Goal: Task Accomplishment & Management: Use online tool/utility

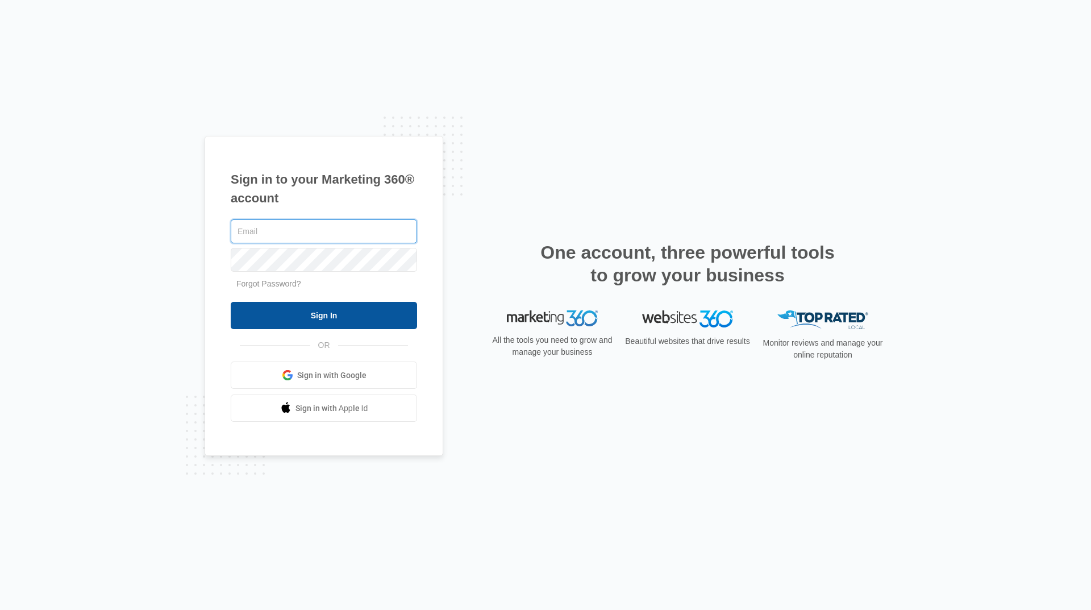
type input "[EMAIL_ADDRESS][DOMAIN_NAME]"
click at [298, 317] on input "Sign In" at bounding box center [324, 315] width 186 height 27
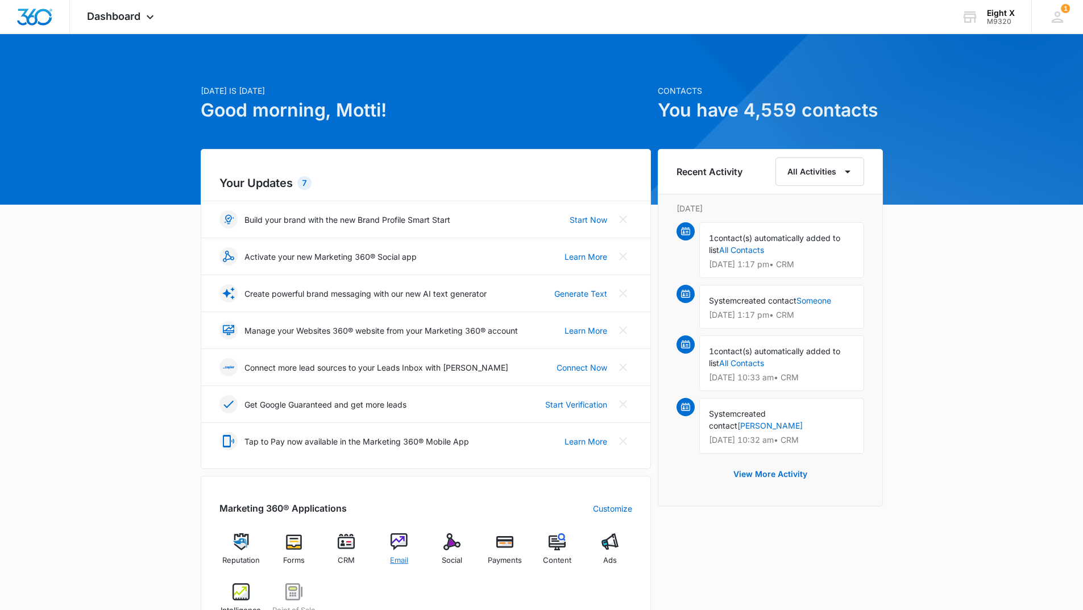
click at [401, 545] on img at bounding box center [398, 541] width 17 height 17
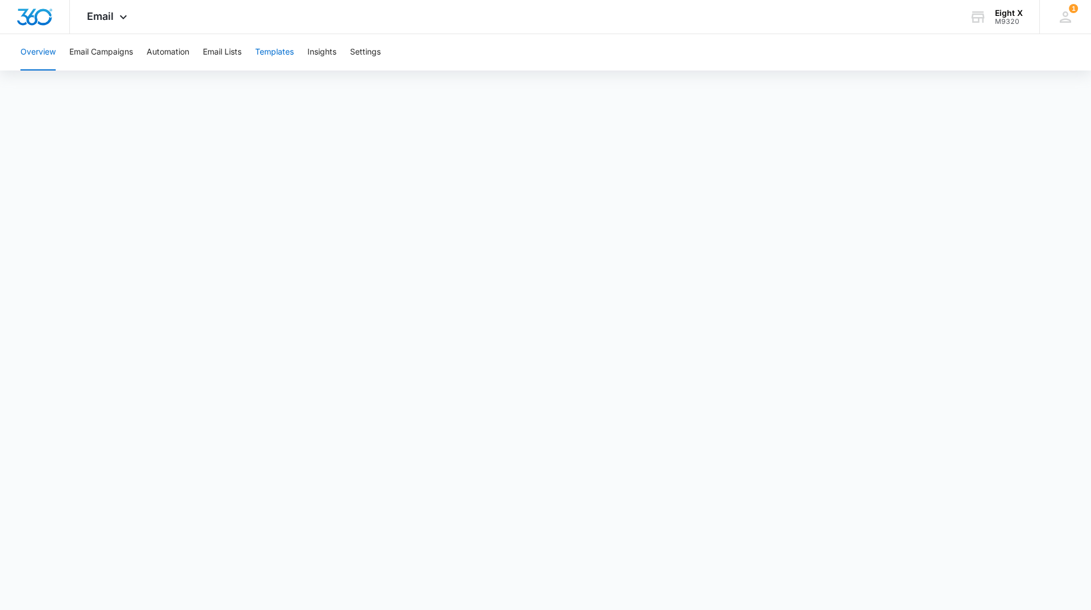
click at [271, 60] on button "Templates" at bounding box center [274, 52] width 39 height 36
click at [123, 52] on button "Email Campaigns" at bounding box center [101, 52] width 64 height 36
click at [276, 44] on button "Templates" at bounding box center [274, 52] width 39 height 36
click at [753, 590] on body "Email Apps Reputation Forms CRM Email Social Payments POS Content Ads Intellige…" at bounding box center [545, 305] width 1091 height 610
click at [115, 59] on button "Email Campaigns" at bounding box center [101, 52] width 64 height 36
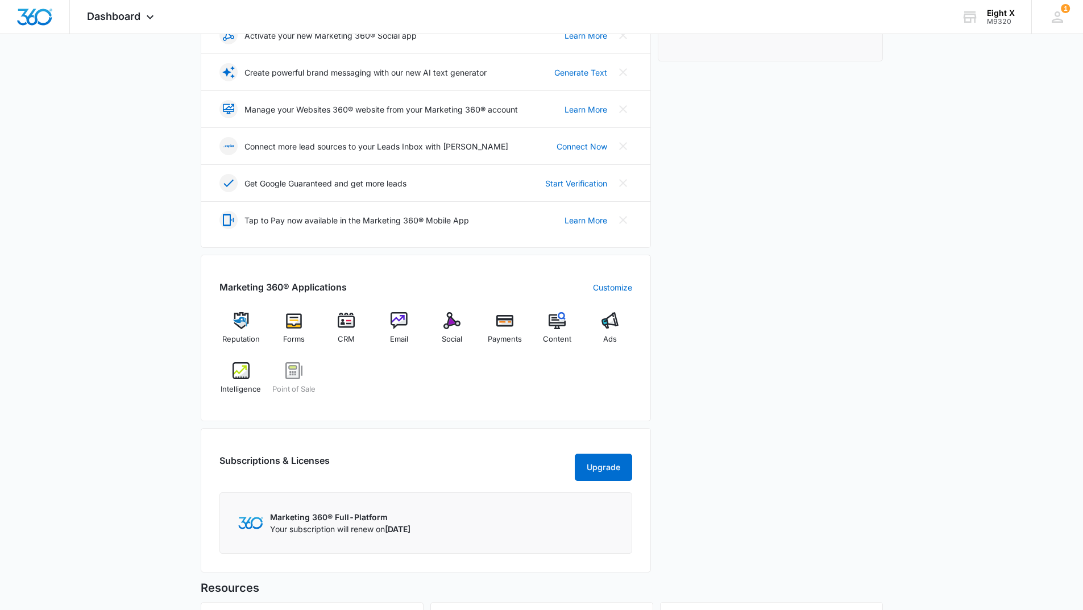
scroll to position [284, 0]
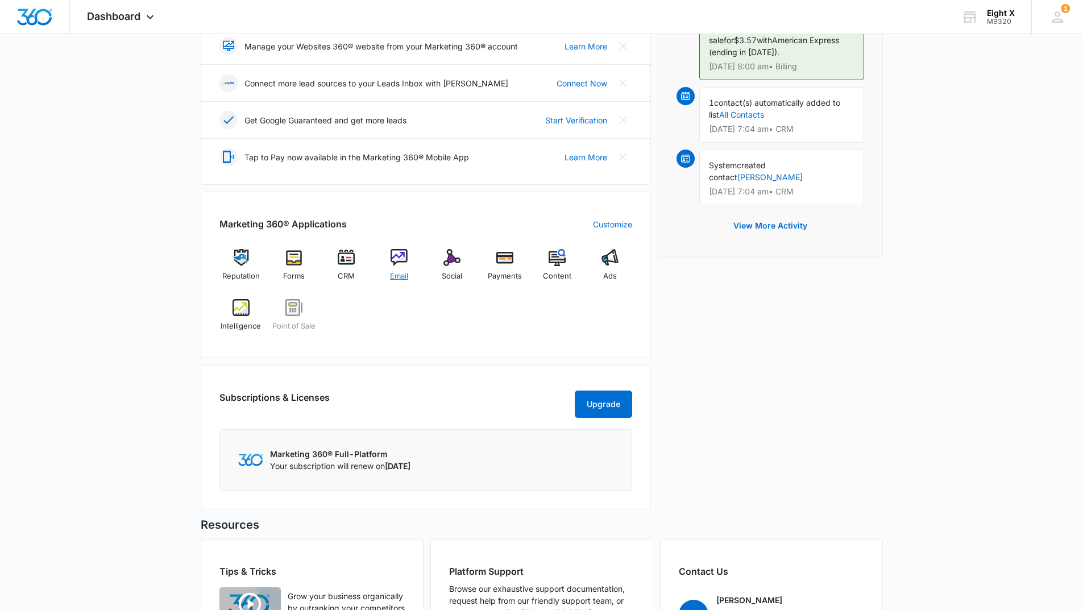
click at [399, 274] on span "Email" at bounding box center [399, 276] width 18 height 11
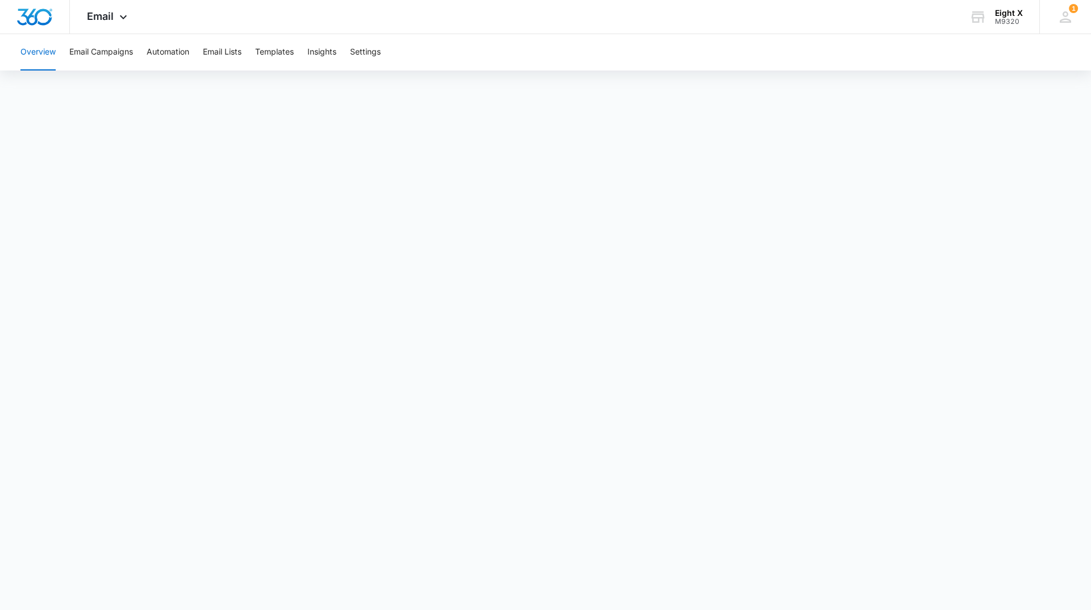
click at [55, 56] on button "Overview" at bounding box center [37, 52] width 35 height 36
